Goal: Find specific page/section: Find specific page/section

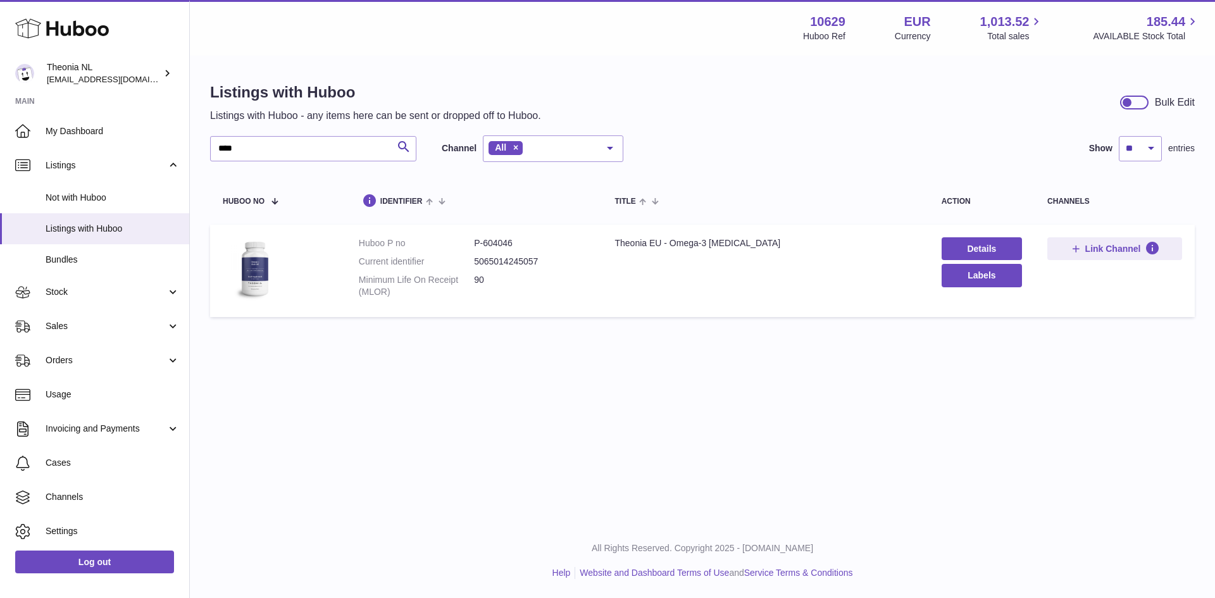
click at [204, 152] on div "Listings with Huboo Listings with Huboo - any items here can be sent or dropped…" at bounding box center [702, 203] width 1025 height 292
click at [496, 245] on dd "P-604048" at bounding box center [531, 243] width 115 height 12
copy dd "604048"
drag, startPoint x: 254, startPoint y: 146, endPoint x: 210, endPoint y: 153, distance: 44.3
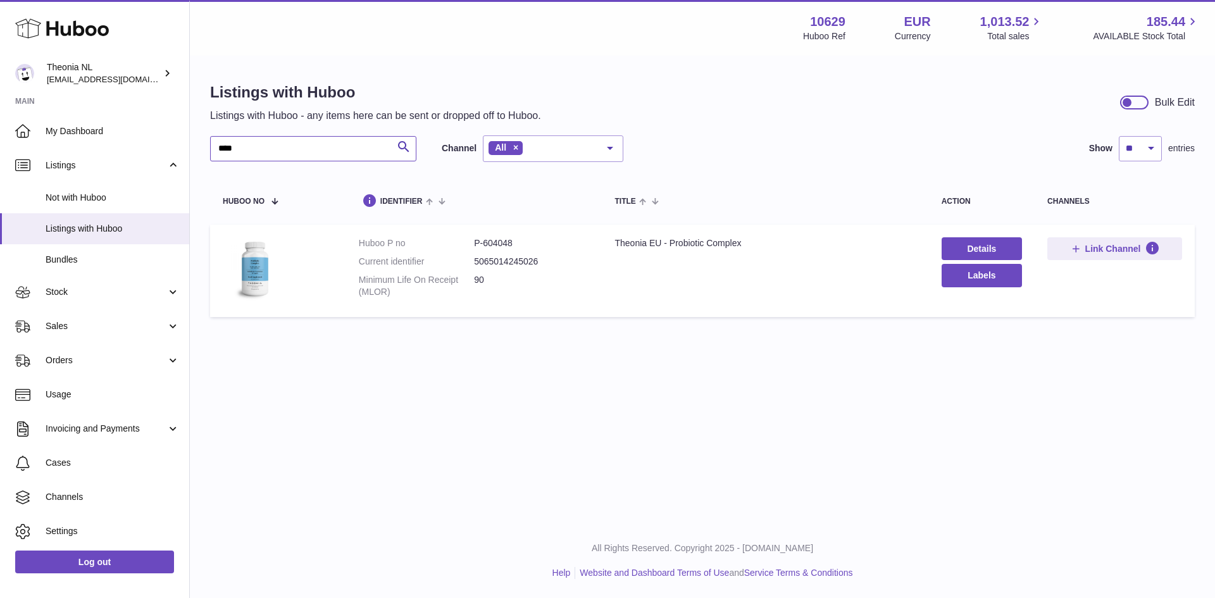
click at [210, 153] on input "****" at bounding box center [313, 148] width 206 height 25
click at [506, 243] on dd "P-604036" at bounding box center [531, 243] width 115 height 12
copy dd "604036"
drag, startPoint x: 261, startPoint y: 149, endPoint x: 203, endPoint y: 147, distance: 57.6
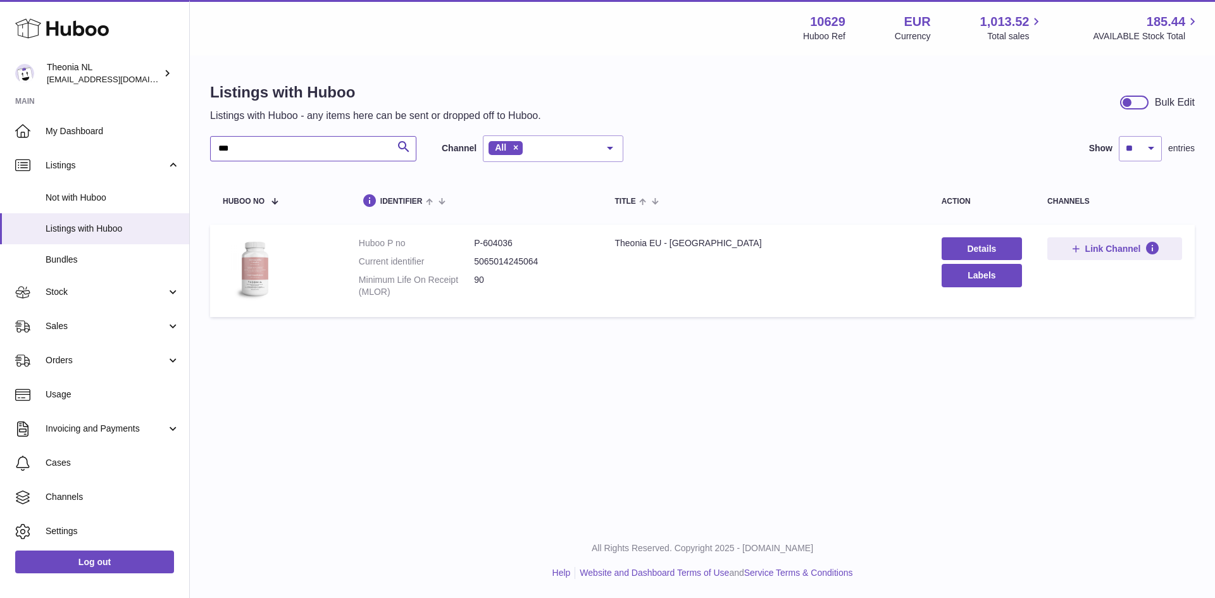
click at [203, 147] on div "Listings with Huboo Listings with Huboo - any items here can be sent or dropped…" at bounding box center [702, 203] width 1025 height 292
click at [501, 242] on dd "P-604049" at bounding box center [531, 243] width 115 height 12
copy dd "604049"
drag, startPoint x: 243, startPoint y: 149, endPoint x: 193, endPoint y: 154, distance: 50.2
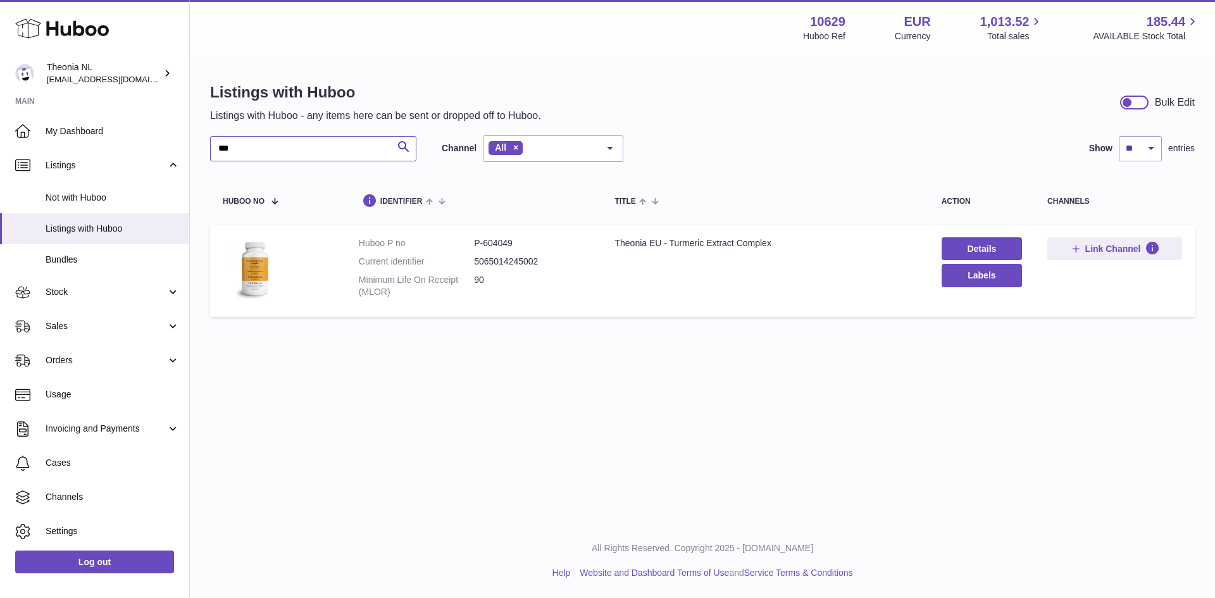
click at [193, 154] on div "Listings with Huboo Listings with Huboo - any items here can be sent or dropped…" at bounding box center [702, 203] width 1025 height 292
click at [508, 242] on dd "P-604044" at bounding box center [531, 243] width 115 height 12
copy dd "604044"
drag, startPoint x: 259, startPoint y: 149, endPoint x: 170, endPoint y: 158, distance: 89.6
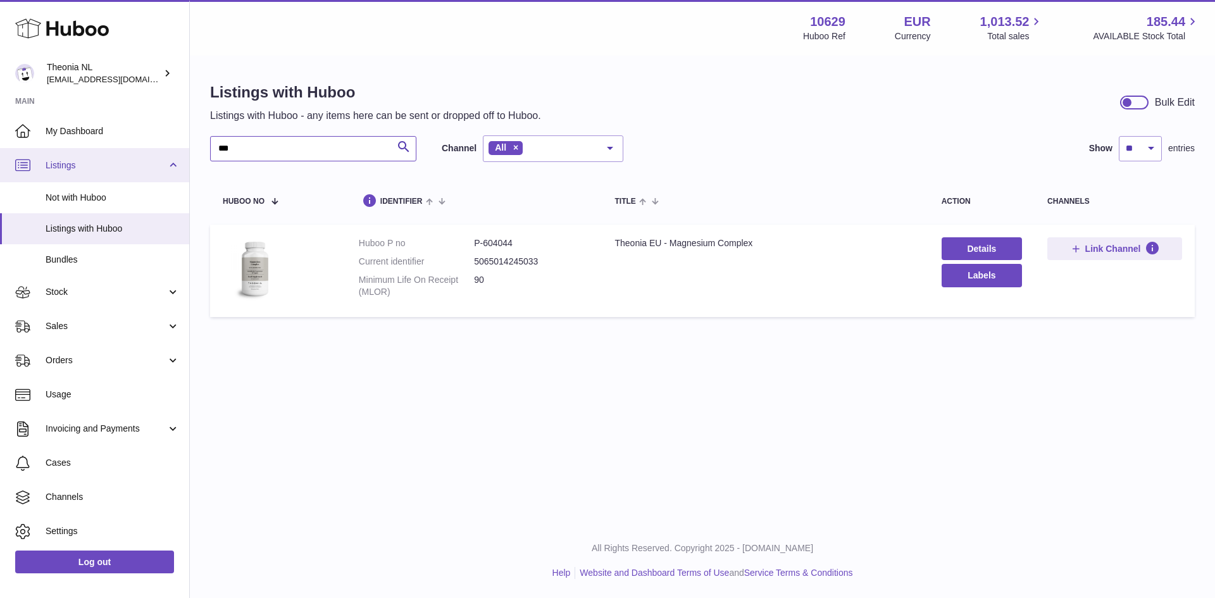
click at [170, 158] on div "Huboo Theonia NL internalAdmin-10629@internal.huboo.com Main My Dashboard Listi…" at bounding box center [607, 299] width 1215 height 598
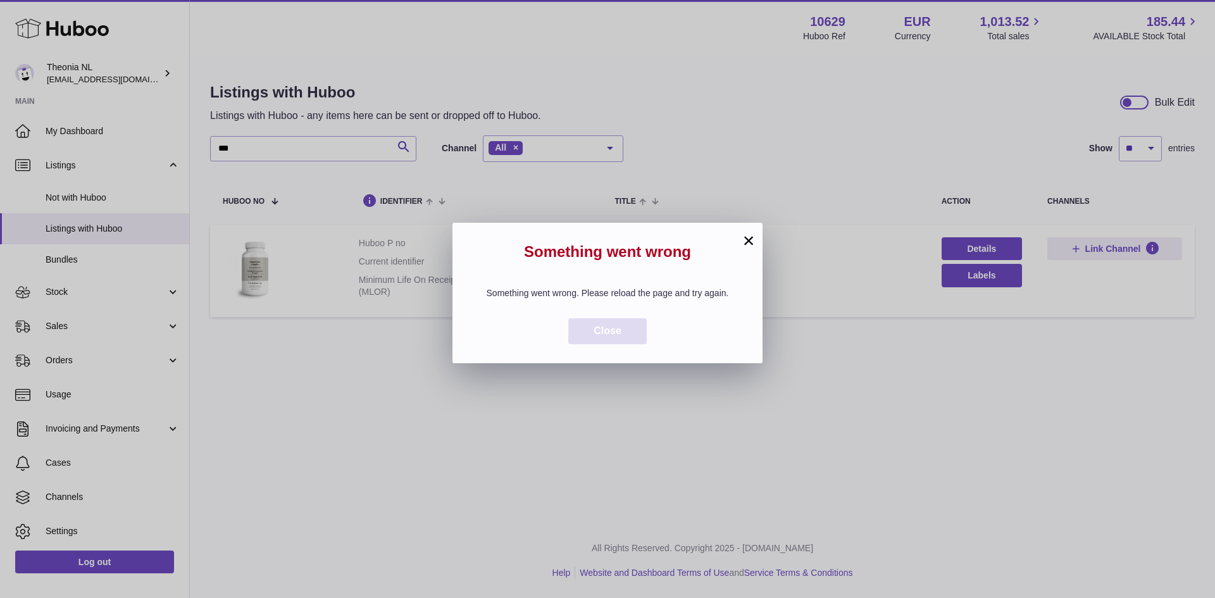
click at [597, 336] on span "Close" at bounding box center [607, 330] width 28 height 11
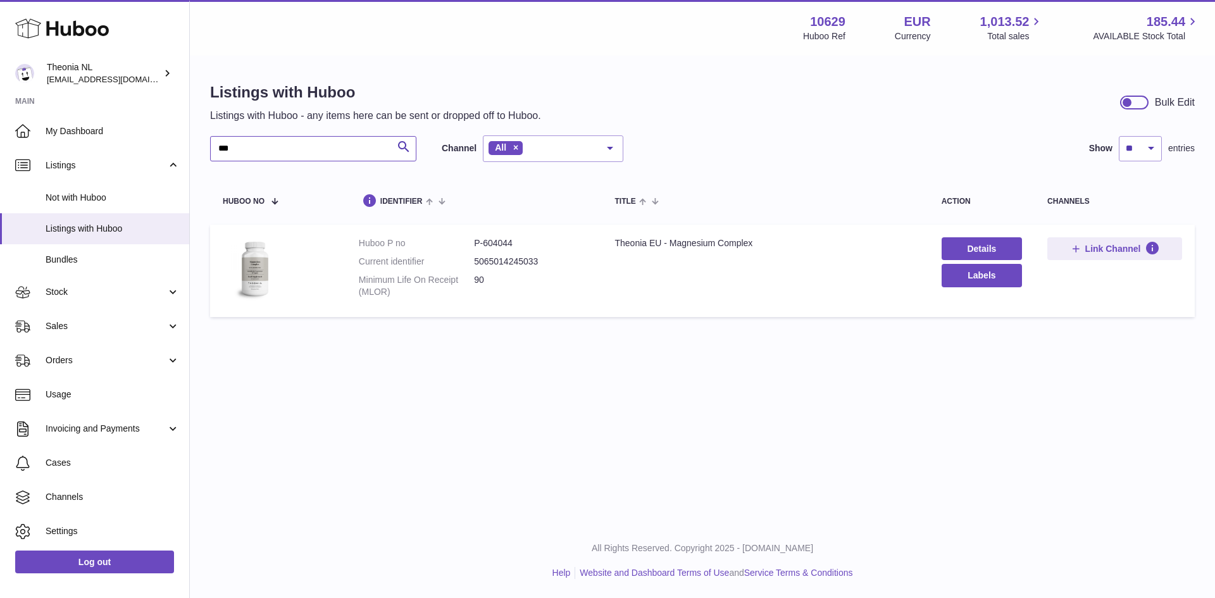
click at [253, 153] on input "***" at bounding box center [313, 148] width 206 height 25
type input "*"
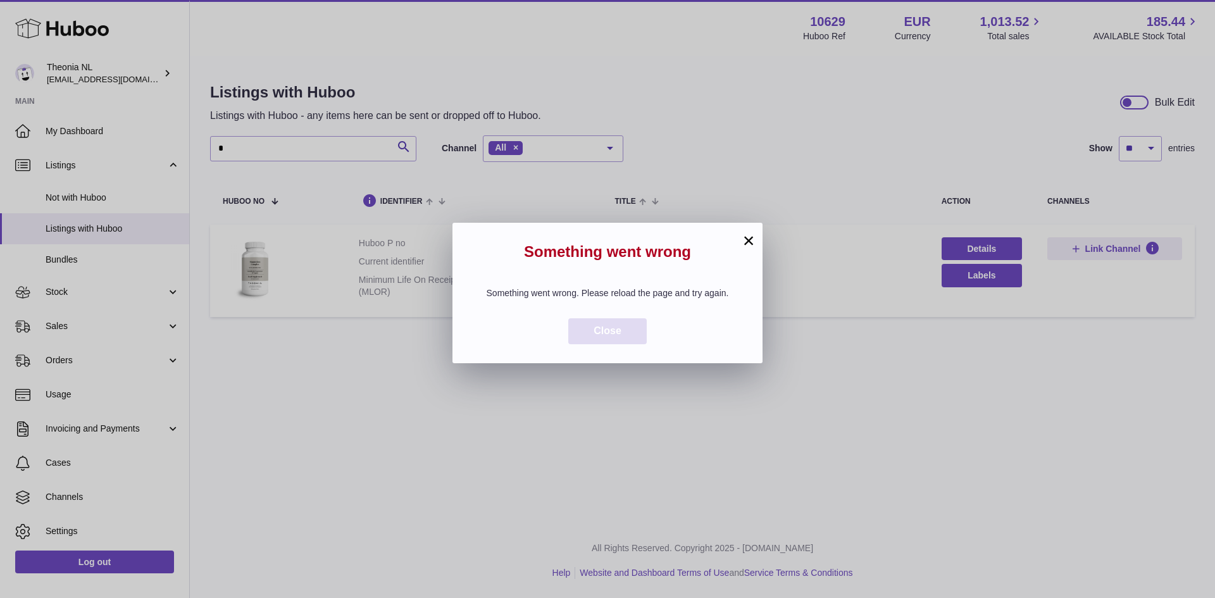
click at [611, 344] on button "Close" at bounding box center [607, 331] width 78 height 26
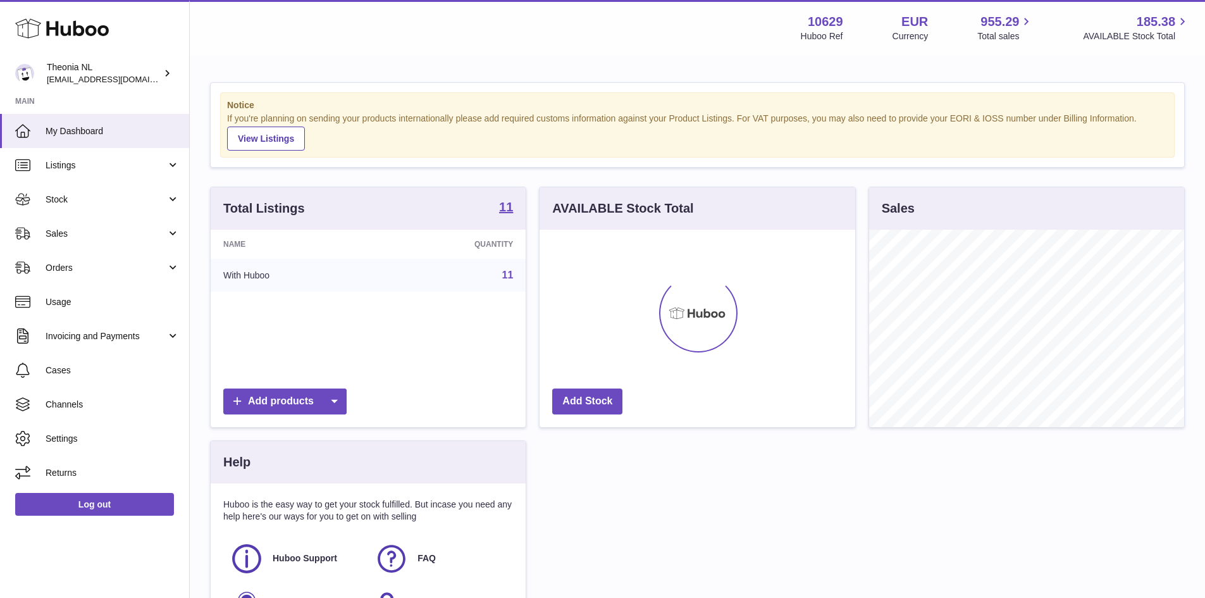
scroll to position [197, 316]
click at [508, 276] on link "11" at bounding box center [507, 275] width 11 height 11
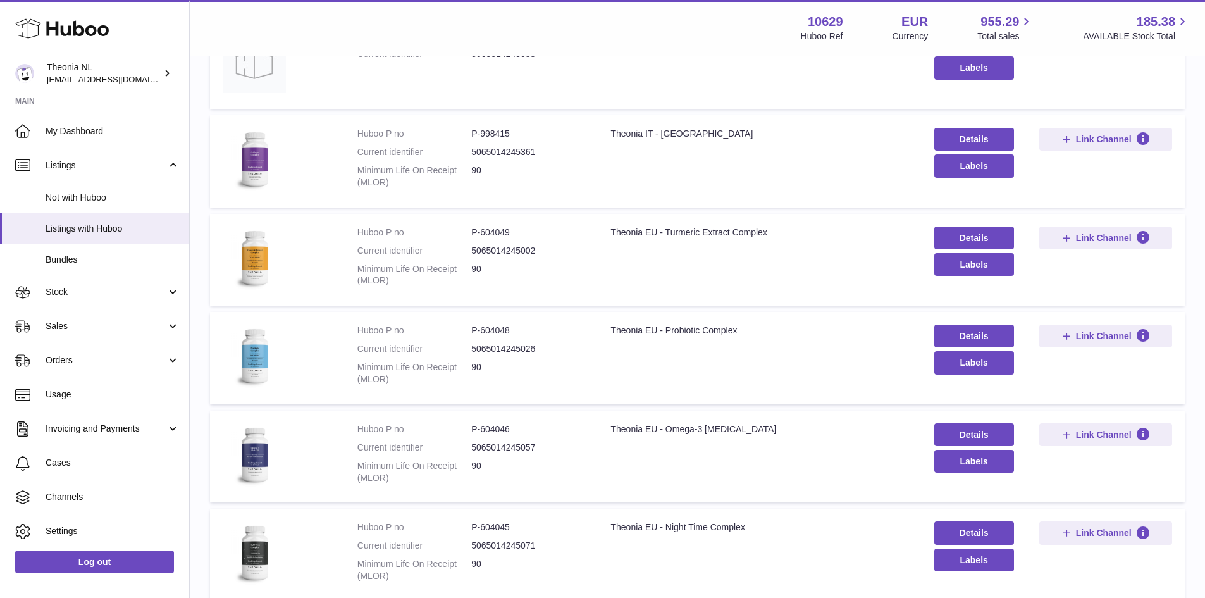
scroll to position [316, 0]
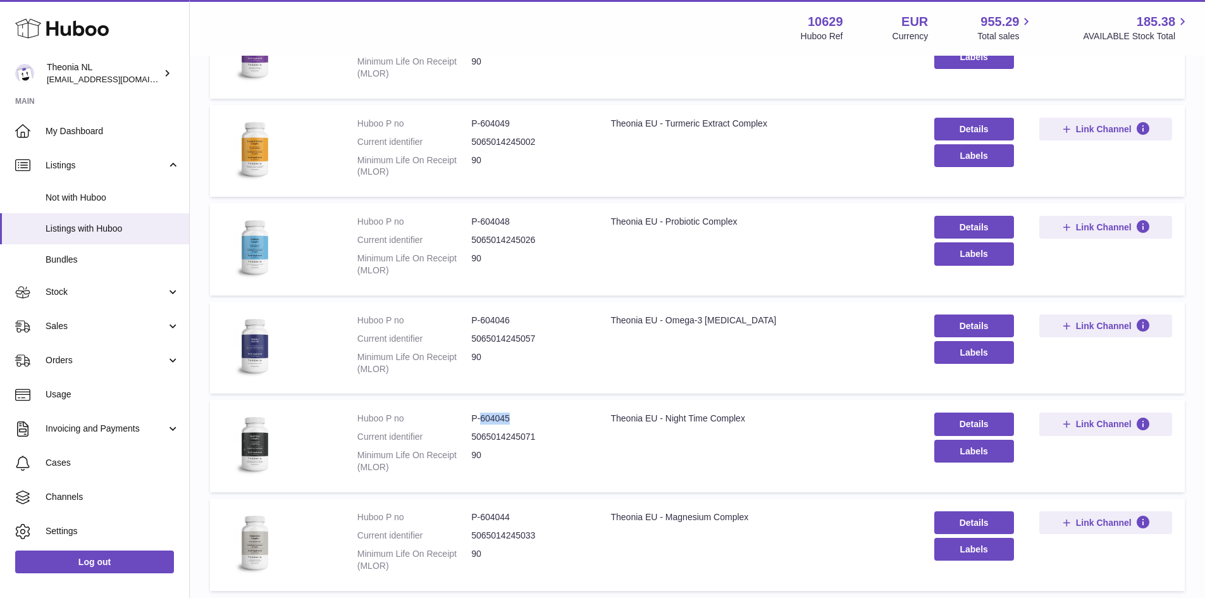
drag, startPoint x: 478, startPoint y: 417, endPoint x: 522, endPoint y: 418, distance: 43.7
click at [522, 418] on dd "P-604045" at bounding box center [528, 419] width 114 height 12
copy dd "604045"
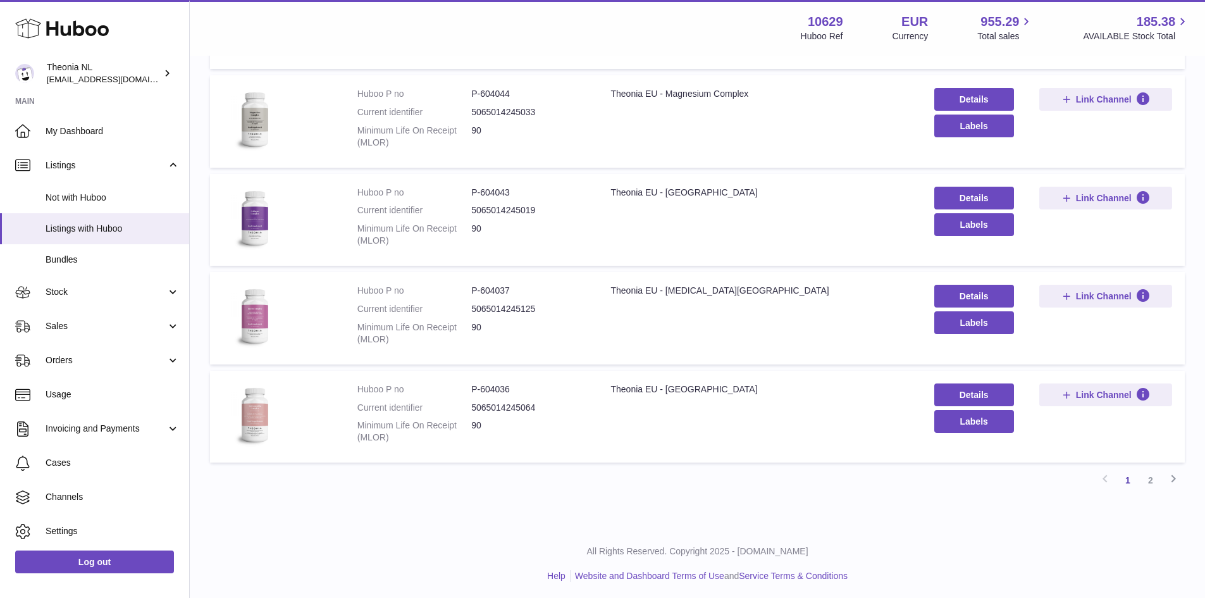
scroll to position [743, 0]
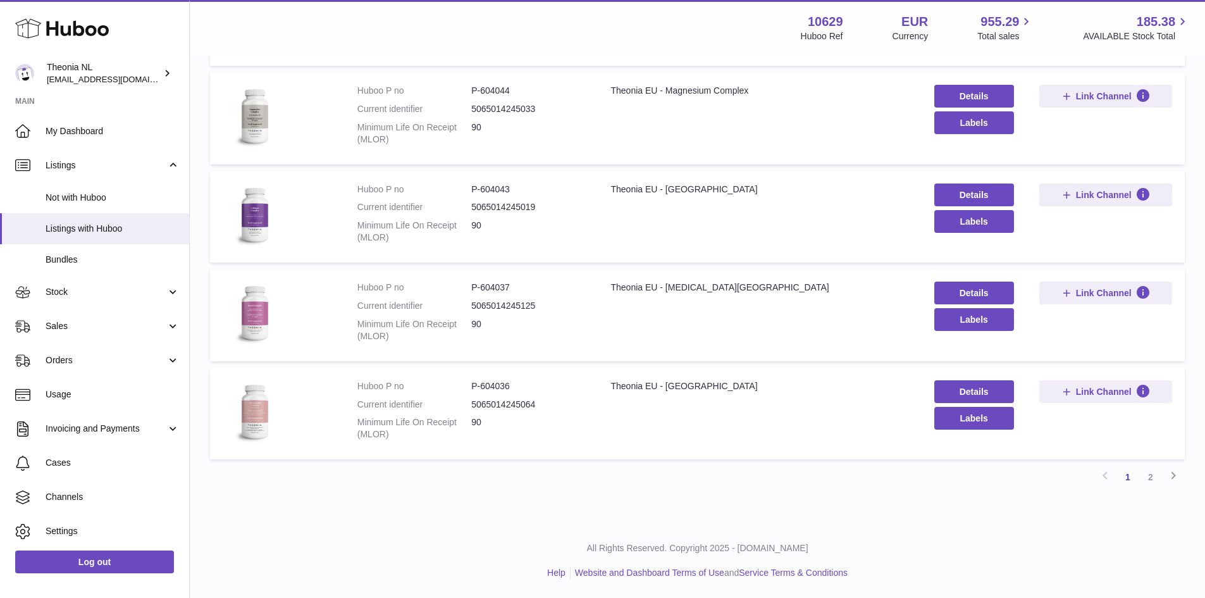
click at [495, 289] on dd "P-604037" at bounding box center [528, 288] width 114 height 12
copy dd "604037"
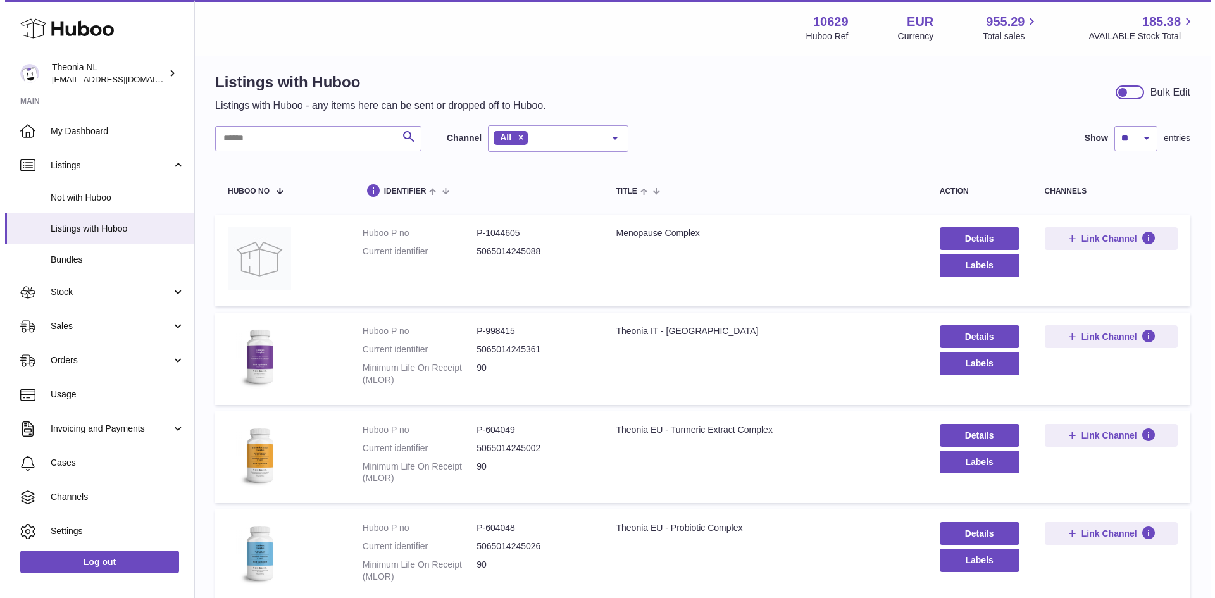
scroll to position [0, 0]
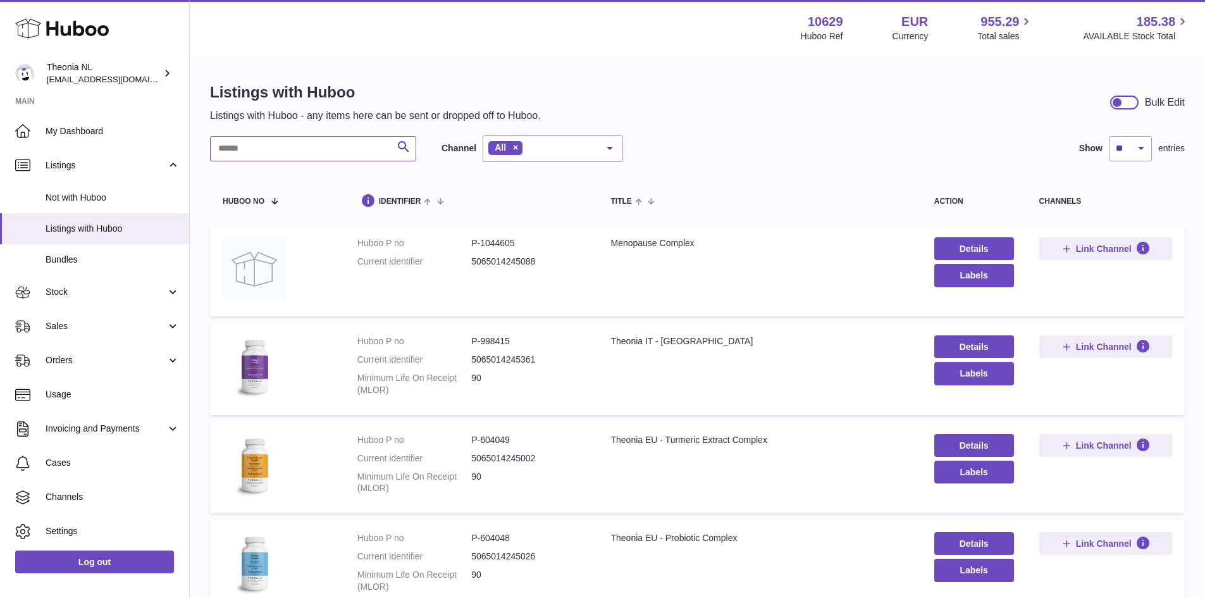
click at [235, 144] on input "text" at bounding box center [313, 148] width 206 height 25
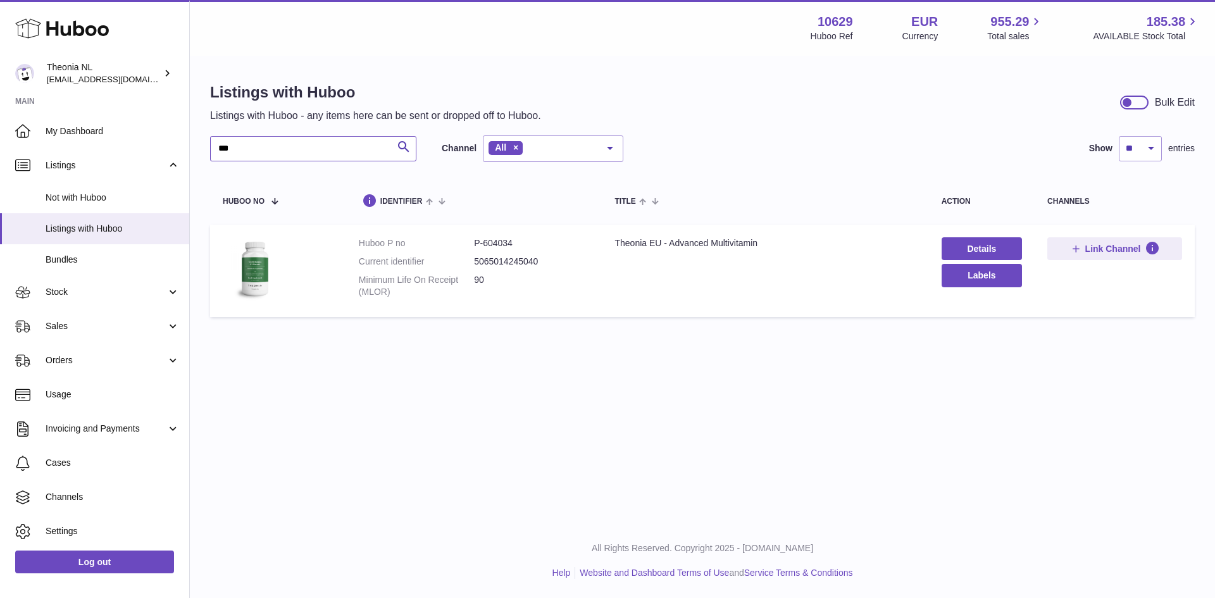
type input "***"
click at [499, 242] on dd "P-604034" at bounding box center [531, 243] width 115 height 12
copy dd "604034"
